Goal: Information Seeking & Learning: Learn about a topic

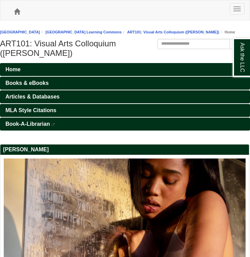
drag, startPoint x: 125, startPoint y: 139, endPoint x: 119, endPoint y: 135, distance: 8.0
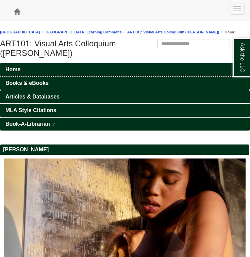
click at [38, 80] on span "Books & eBooks" at bounding box center [26, 83] width 43 height 6
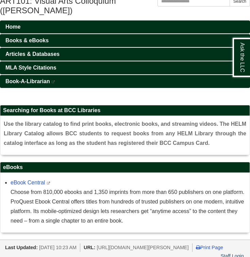
scroll to position [58, 0]
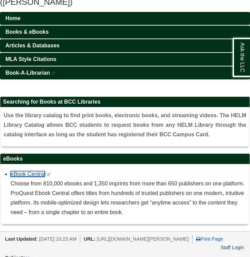
click at [23, 171] on link "eBook Central" at bounding box center [28, 174] width 34 height 6
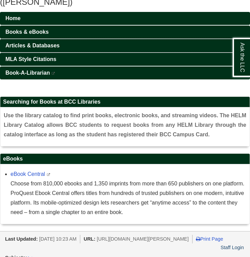
scroll to position [0, 0]
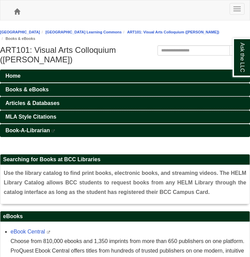
click at [43, 100] on span "Articles & Databases" at bounding box center [32, 103] width 54 height 6
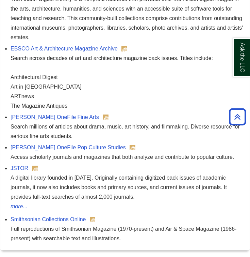
scroll to position [701, 0]
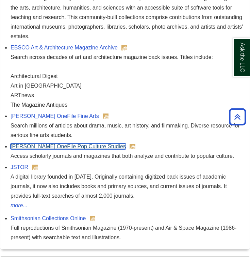
click at [71, 143] on link "[PERSON_NAME] OneFile Pop Culture Studies" at bounding box center [68, 146] width 115 height 6
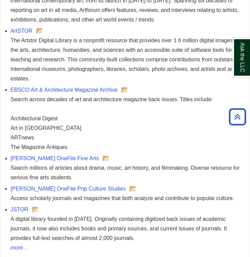
scroll to position [661, 0]
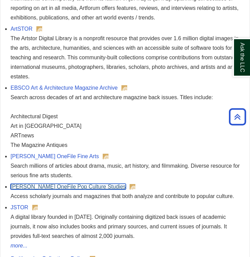
click at [55, 184] on link "[PERSON_NAME] OneFile Pop Culture Studies" at bounding box center [68, 187] width 115 height 6
click at [20, 184] on link "[PERSON_NAME] OneFile Pop Culture Studies" at bounding box center [68, 187] width 115 height 6
